Goal: Task Accomplishment & Management: Manage account settings

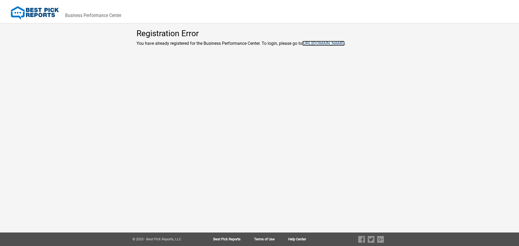
click at [333, 42] on link "[URL][DOMAIN_NAME]" at bounding box center [323, 43] width 42 height 5
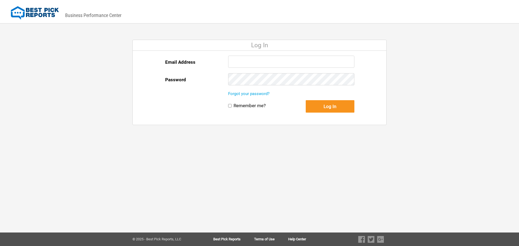
click at [285, 60] on input "Email Address" at bounding box center [291, 62] width 126 height 12
type input "[EMAIL_ADDRESS][DOMAIN_NAME]"
click at [306, 100] on button "Log In" at bounding box center [330, 106] width 49 height 12
